Goal: Transaction & Acquisition: Purchase product/service

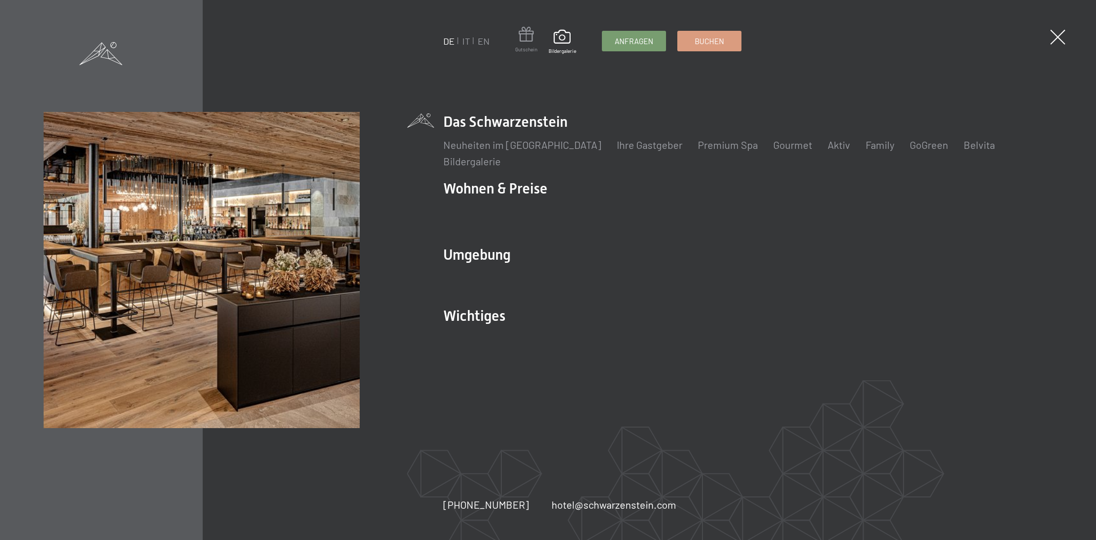
click at [526, 39] on span at bounding box center [526, 36] width 22 height 19
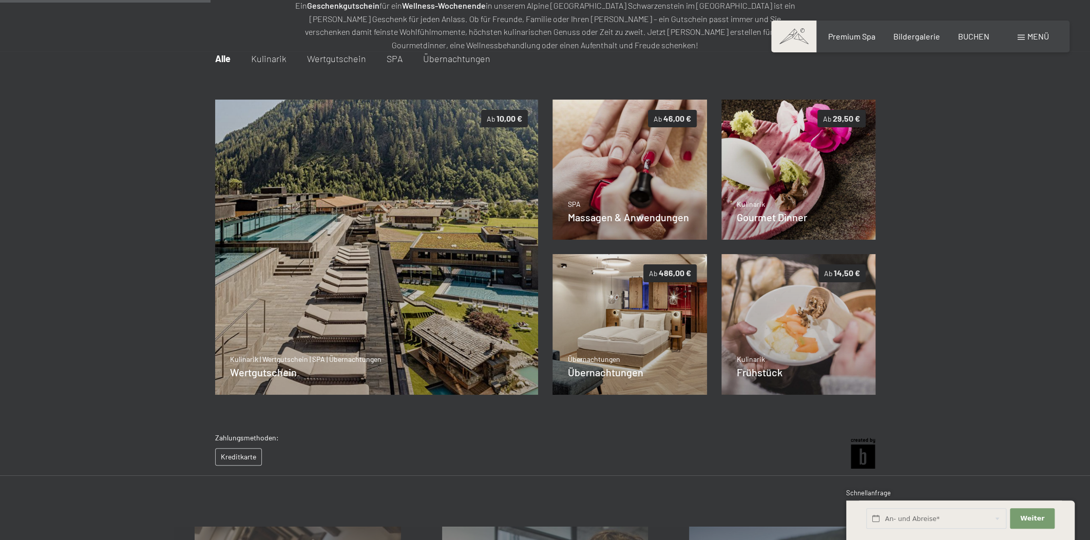
click at [1018, 38] on span at bounding box center [1020, 37] width 7 height 5
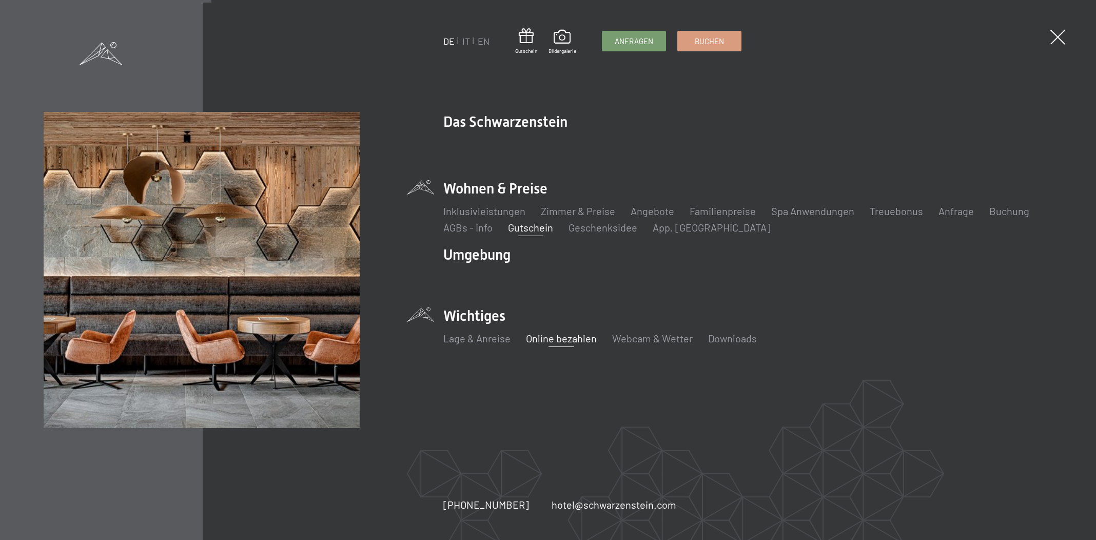
click at [565, 338] on link "Online bezahlen" at bounding box center [561, 338] width 71 height 12
